Goal: Find specific page/section: Locate a particular part of the current website

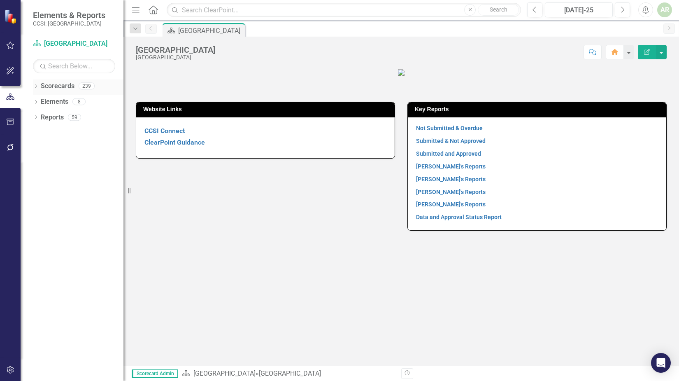
click at [41, 84] on link "Scorecards" at bounding box center [58, 86] width 34 height 9
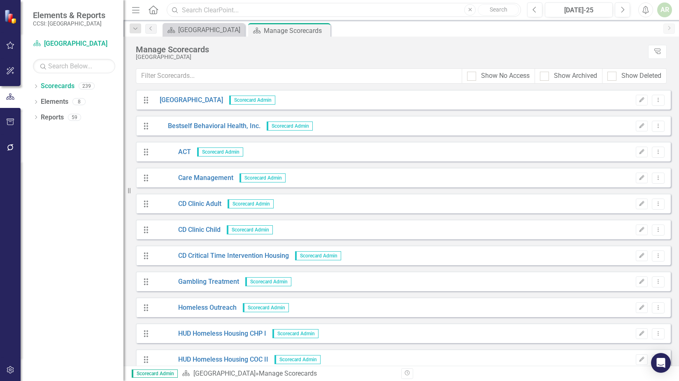
click at [238, 10] on input "text" at bounding box center [344, 10] width 355 height 14
type input "2680"
click at [36, 85] on icon at bounding box center [36, 86] width 2 height 4
click at [47, 100] on link "[GEOGRAPHIC_DATA]" at bounding box center [84, 101] width 78 height 9
click at [42, 100] on icon "Dropdown" at bounding box center [40, 101] width 6 height 5
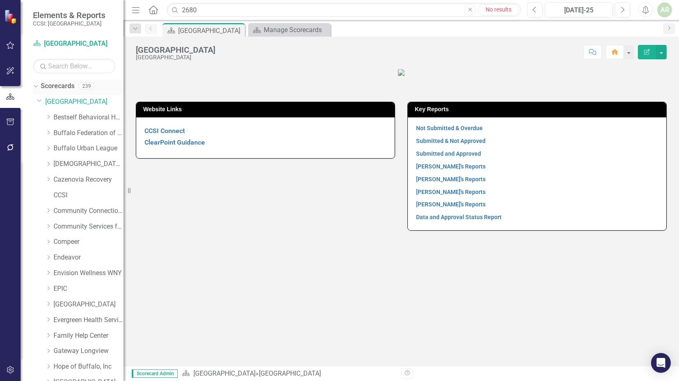
click at [37, 84] on icon "Dropdown" at bounding box center [35, 86] width 5 height 6
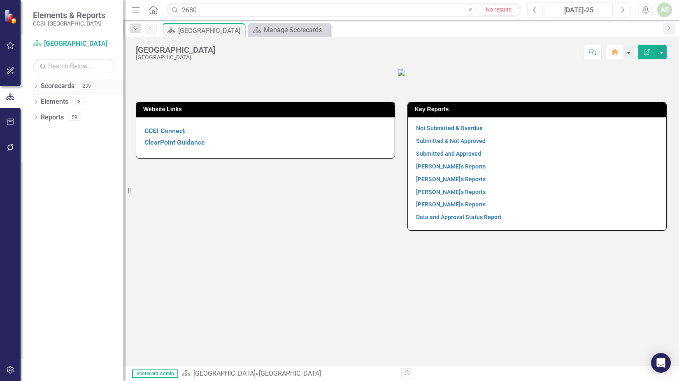
click at [37, 86] on icon "Dropdown" at bounding box center [36, 87] width 6 height 5
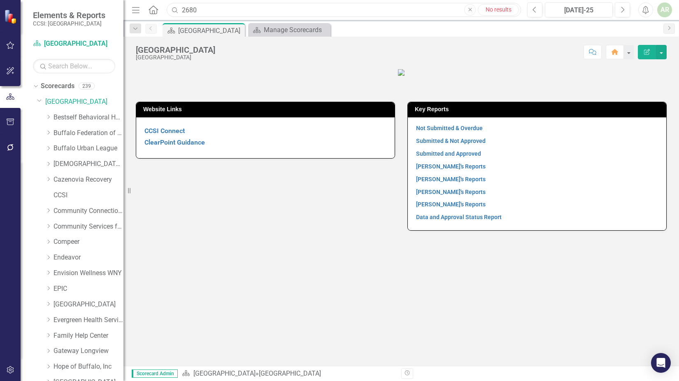
click at [211, 12] on input "2680" at bounding box center [344, 10] width 355 height 14
drag, startPoint x: 208, startPoint y: 12, endPoint x: 170, endPoint y: 16, distance: 38.1
click at [170, 16] on input "2680" at bounding box center [344, 10] width 355 height 14
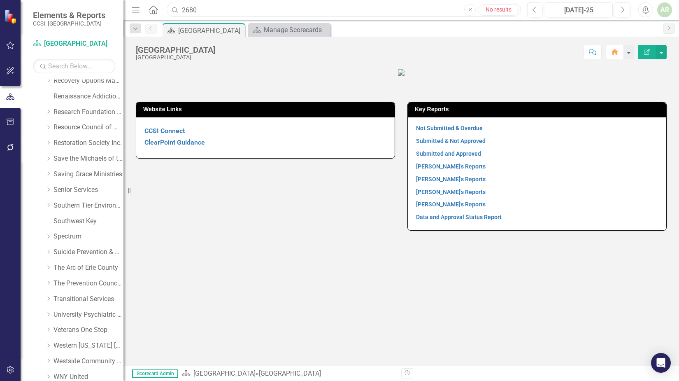
scroll to position [412, 0]
click at [49, 250] on icon "Dropdown" at bounding box center [48, 250] width 6 height 5
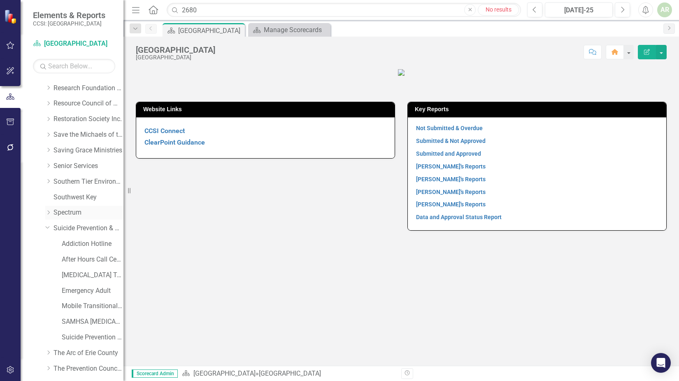
scroll to position [453, 0]
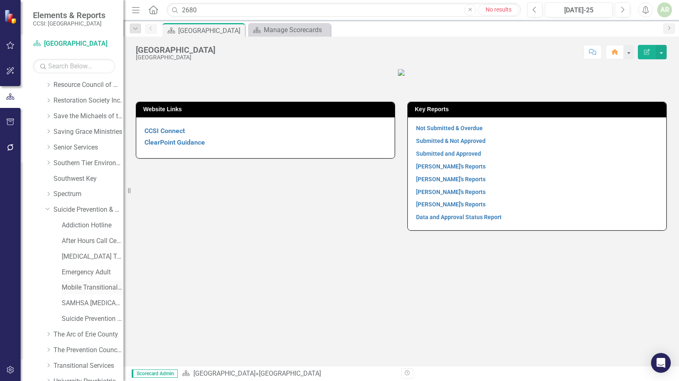
click at [79, 287] on link "Mobile Transitional Support" at bounding box center [93, 287] width 62 height 9
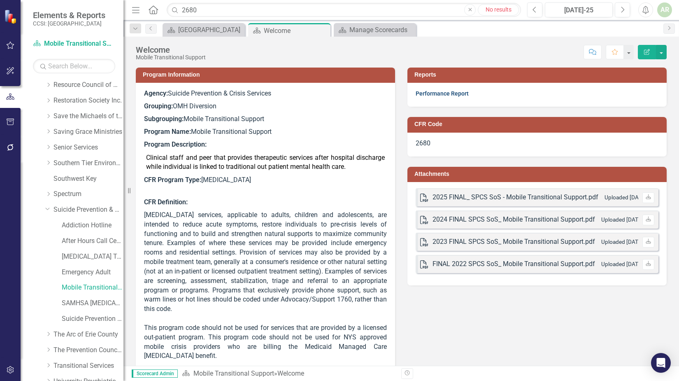
click at [436, 95] on link "Performance Report" at bounding box center [442, 93] width 53 height 7
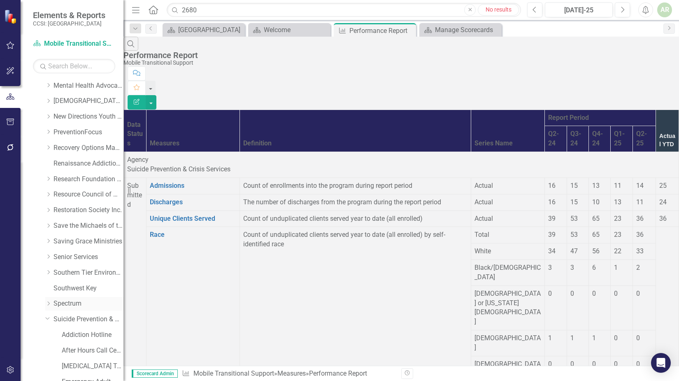
scroll to position [324, 0]
